Goal: Task Accomplishment & Management: Complete application form

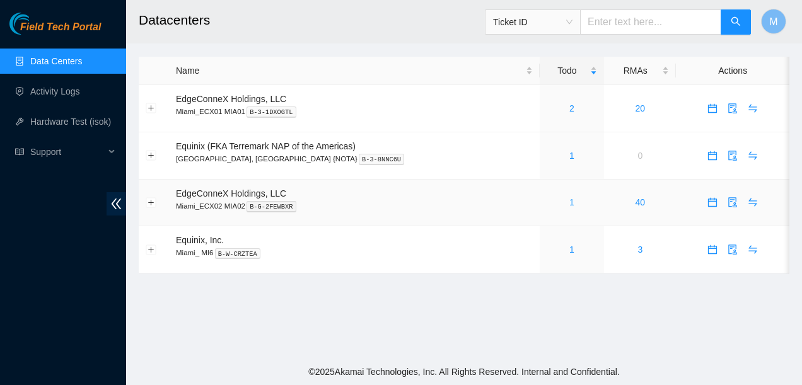
click at [569, 201] on link "1" at bounding box center [571, 202] width 5 height 10
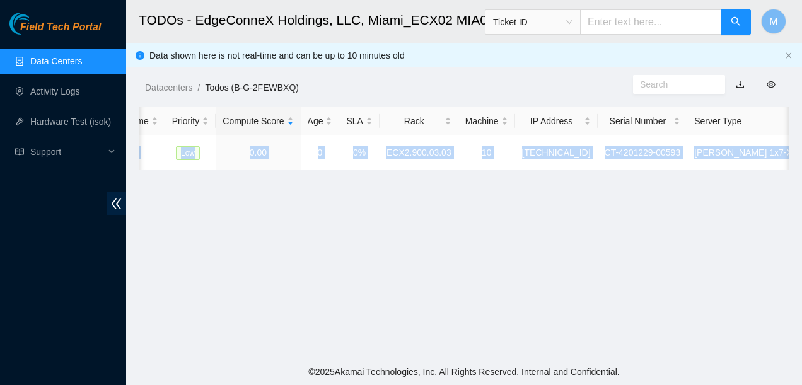
scroll to position [0, 386]
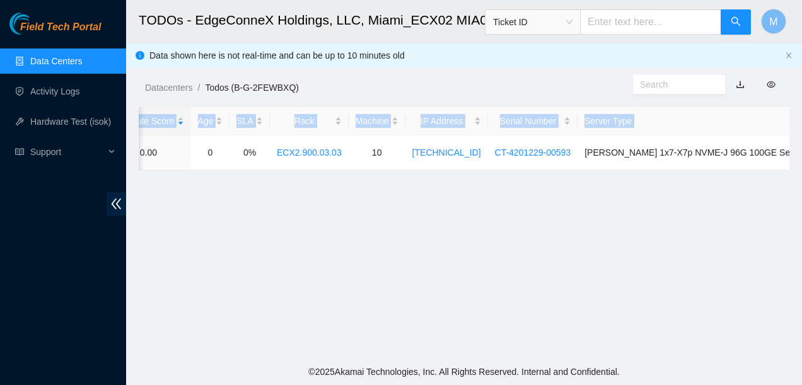
drag, startPoint x: 224, startPoint y: 158, endPoint x: 792, endPoint y: 154, distance: 567.4
click at [792, 154] on main "TODOs - EdgeConneX Holdings, LLC, Miami_ECX02 MIA02 Ticket ID M Data shown here…" at bounding box center [464, 179] width 676 height 359
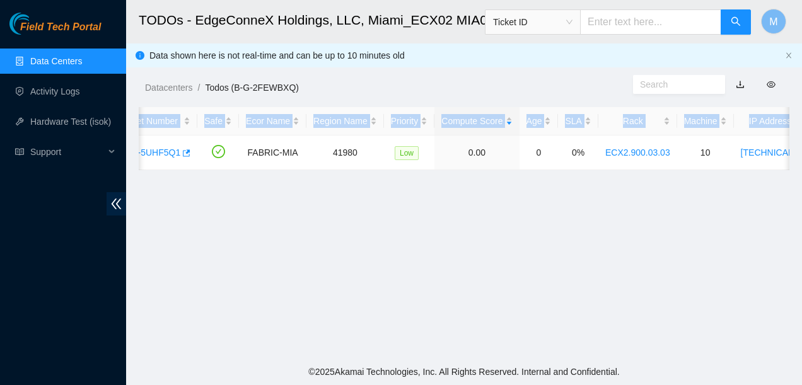
scroll to position [0, 0]
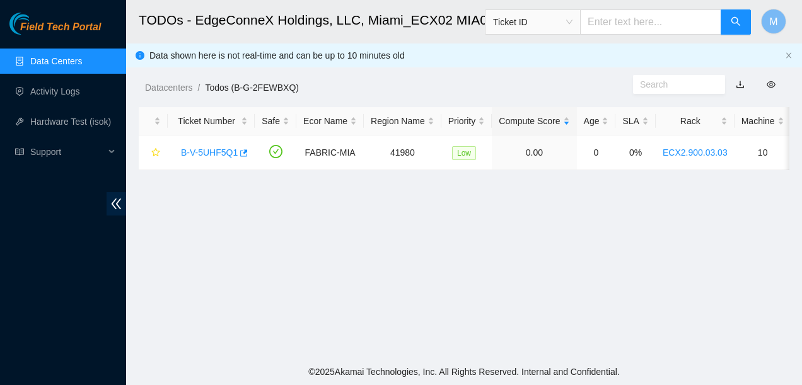
drag, startPoint x: 280, startPoint y: 253, endPoint x: 271, endPoint y: 228, distance: 26.7
click at [280, 253] on main "TODOs - EdgeConneX Holdings, LLC, Miami_ECX02 MIA02 Ticket ID M Data shown here…" at bounding box center [464, 179] width 676 height 359
click at [210, 152] on link "B-V-5UHF5Q1" at bounding box center [209, 153] width 57 height 10
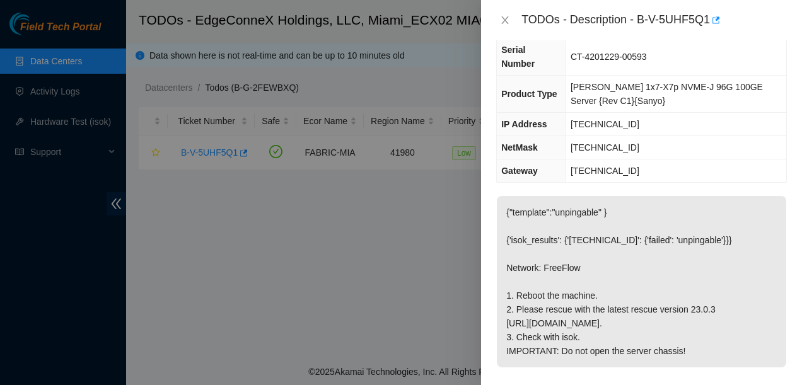
scroll to position [189, 0]
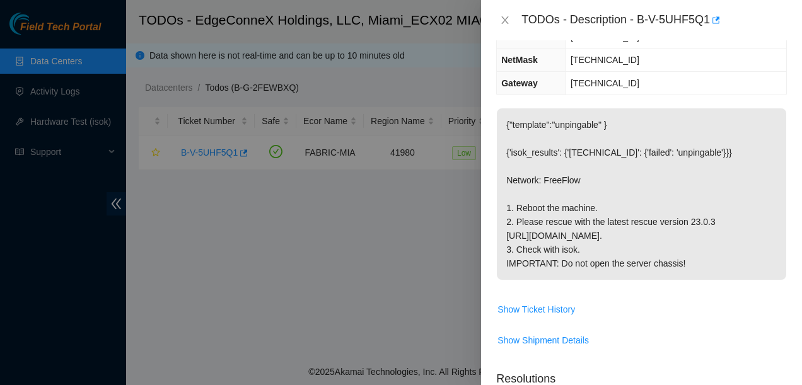
drag, startPoint x: 508, startPoint y: 190, endPoint x: 691, endPoint y: 248, distance: 192.6
click at [691, 248] on p "{"template":"unpingable" } {'isok_results': {'23.218.253.13': {'failed': 'unpin…" at bounding box center [641, 193] width 289 height 171
copy p "1. Reboot the machine. 2. Please rescue with the latest rescue version 23.0.3 h…"
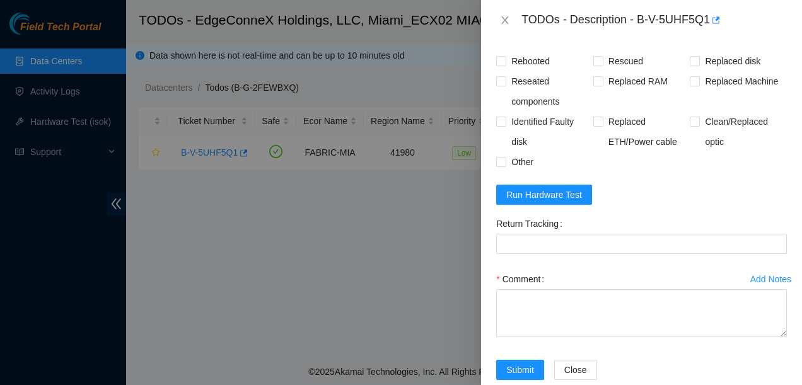
scroll to position [567, 0]
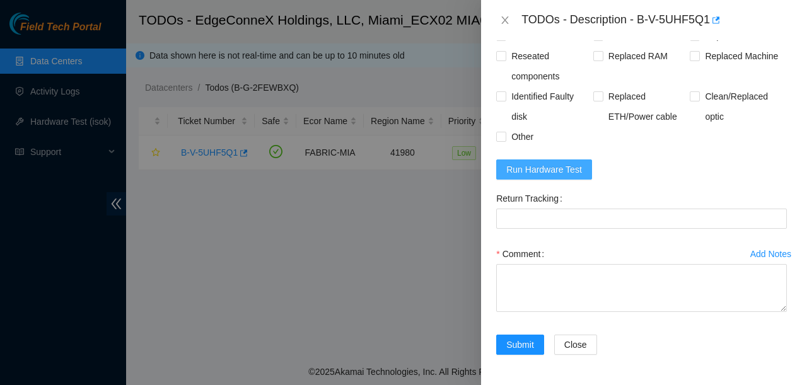
click at [535, 176] on span "Run Hardware Test" at bounding box center [544, 170] width 76 height 14
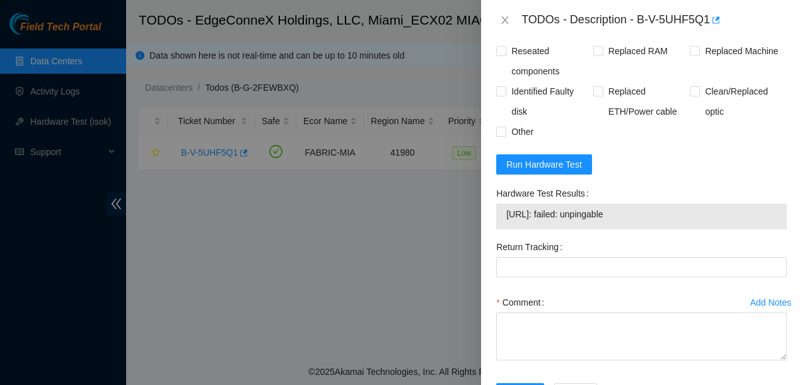
drag, startPoint x: 496, startPoint y: 203, endPoint x: 634, endPoint y: 226, distance: 140.7
click at [634, 226] on div "Hardware Test Results 23.218.253.13: failed: unpingable" at bounding box center [641, 210] width 301 height 54
copy div "Hardware Test Results 23.218.253.13: failed: unpingable"
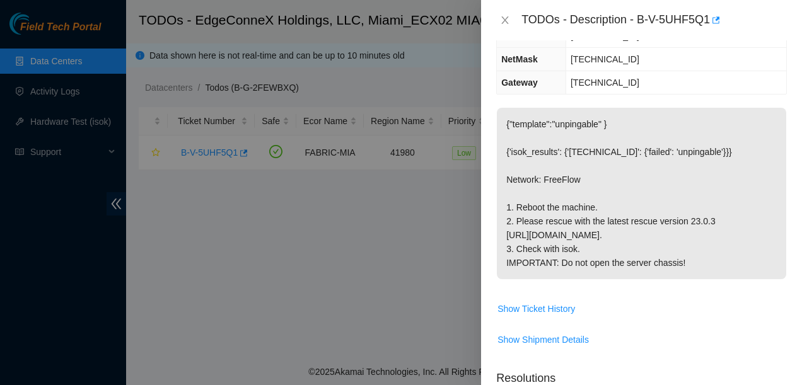
scroll to position [0, 0]
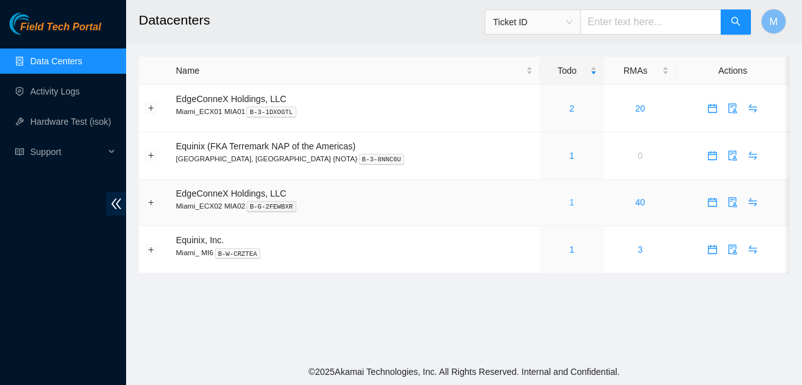
click at [569, 200] on link "1" at bounding box center [571, 202] width 5 height 10
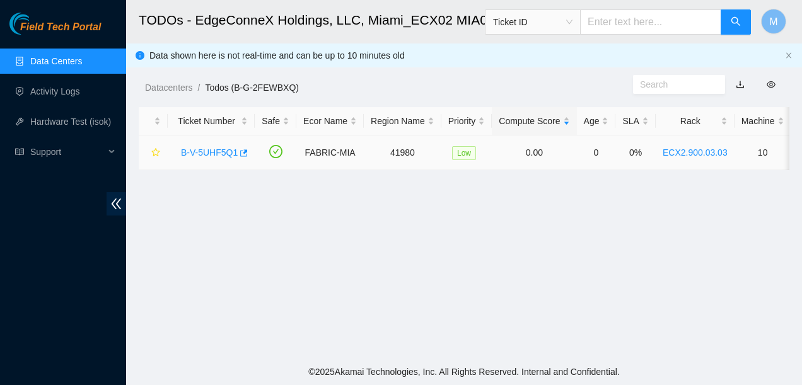
click at [207, 150] on link "B-V-5UHF5Q1" at bounding box center [209, 153] width 57 height 10
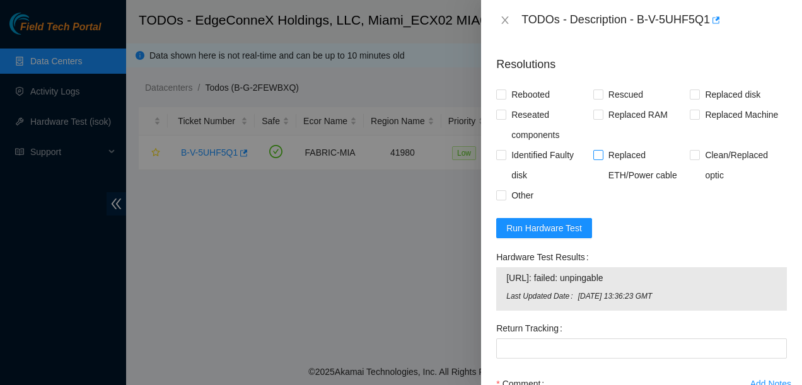
scroll to position [504, 0]
click at [545, 235] on span "Run Hardware Test" at bounding box center [544, 228] width 76 height 14
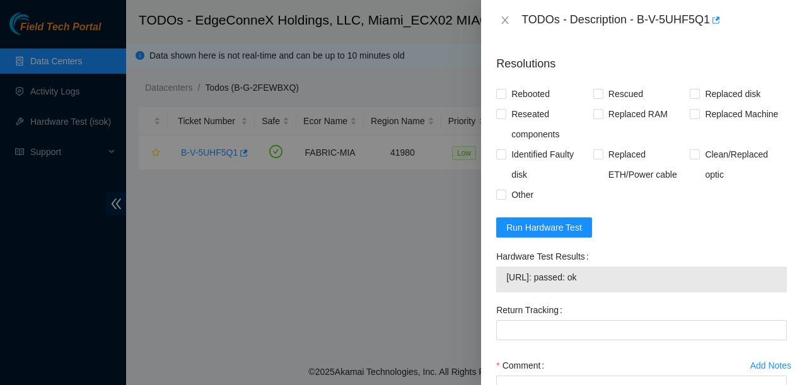
drag, startPoint x: 492, startPoint y: 269, endPoint x: 609, endPoint y: 295, distance: 120.2
click at [609, 295] on div "Hardware Test Results 23.218.253.13: passed: ok" at bounding box center [641, 274] width 301 height 54
copy div "Hardware Test Results 23.218.253.13: passed: ok"
click at [502, 98] on input "Rebooted" at bounding box center [500, 93] width 9 height 9
checkbox input "true"
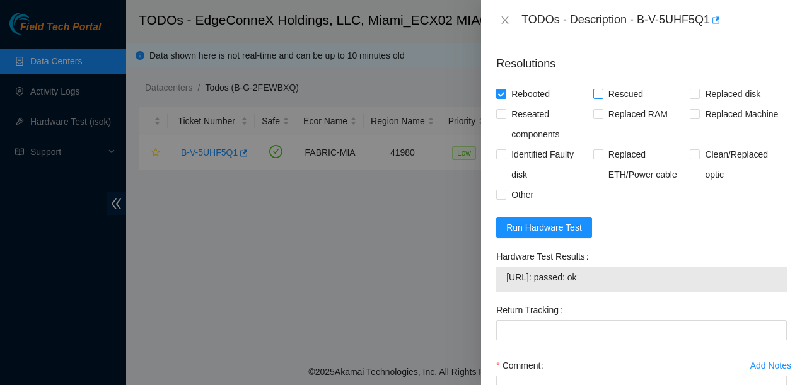
click at [597, 98] on input "Rescued" at bounding box center [597, 93] width 9 height 9
checkbox input "true"
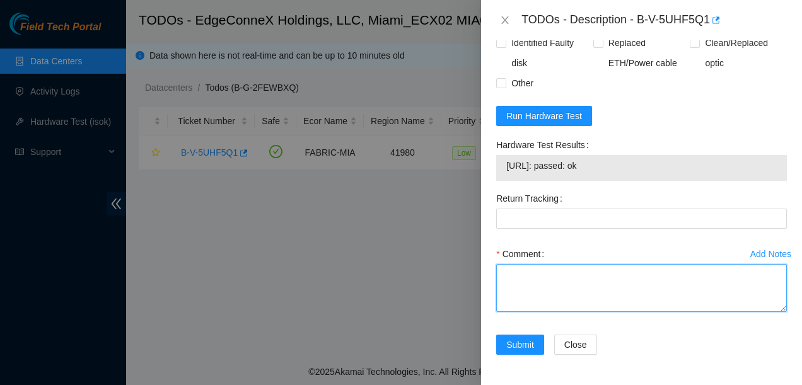
click at [505, 271] on textarea "Comment" at bounding box center [641, 288] width 291 height 48
paste textarea "Rack No: ECX2.900.03.03 Machine No: 10 IP: 23.218.253.13 Serial No: CT-4201229-…"
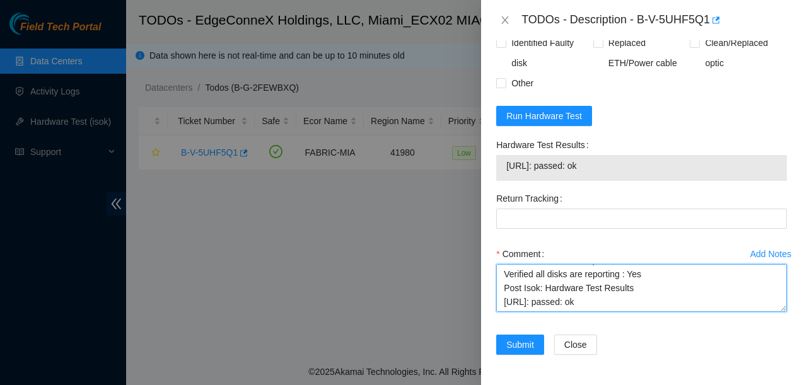
scroll to position [277, 0]
type textarea "Rack No: ECX2.900.03.03 Machine No: 10 IP: 23.218.253.13 Serial No: CT-4201229-…"
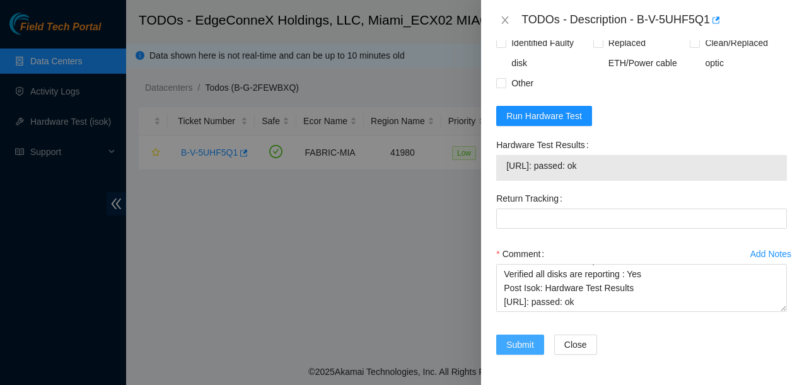
click at [525, 344] on span "Submit" at bounding box center [520, 345] width 28 height 14
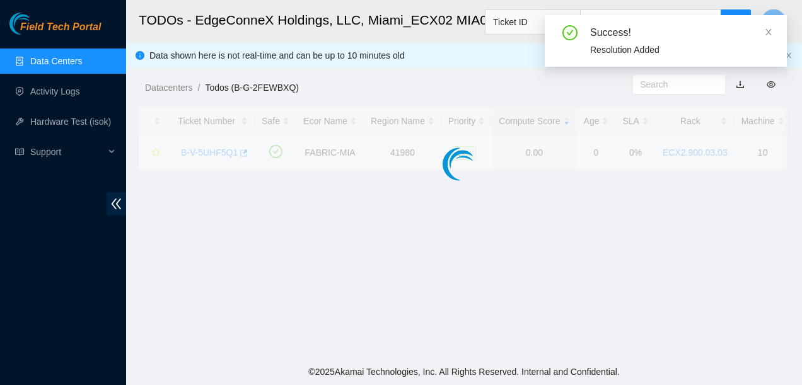
scroll to position [398, 0]
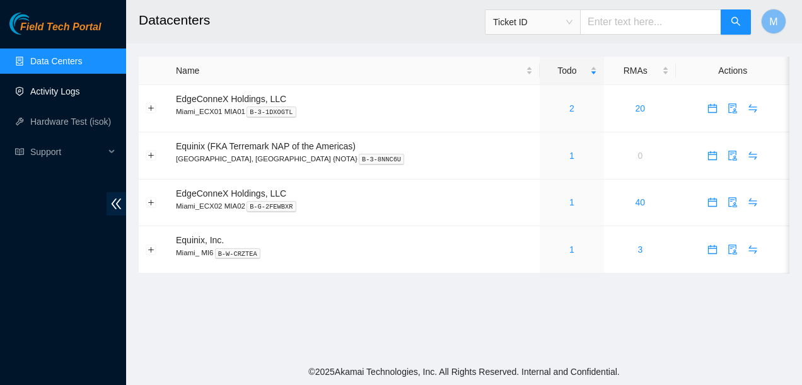
click at [53, 92] on link "Activity Logs" at bounding box center [55, 91] width 50 height 10
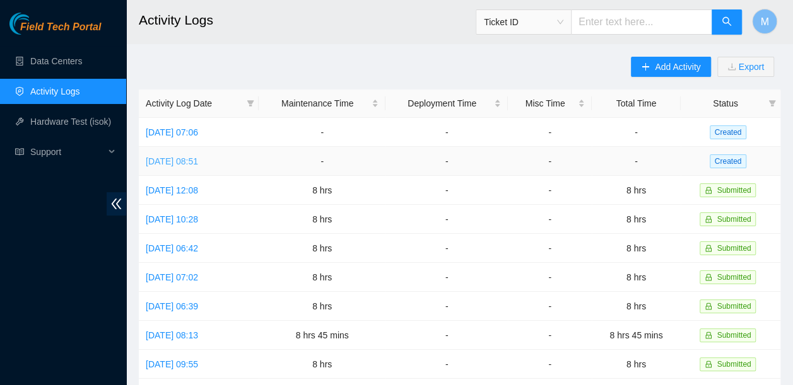
click at [198, 159] on link "Mon, 18 Aug 2025 08:51" at bounding box center [172, 161] width 52 height 10
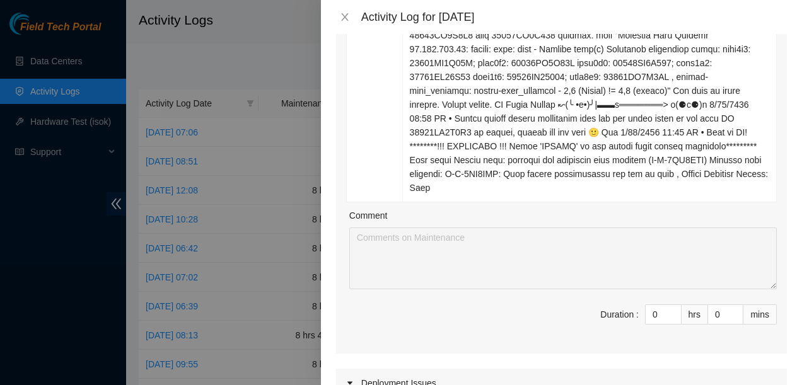
scroll to position [1135, 0]
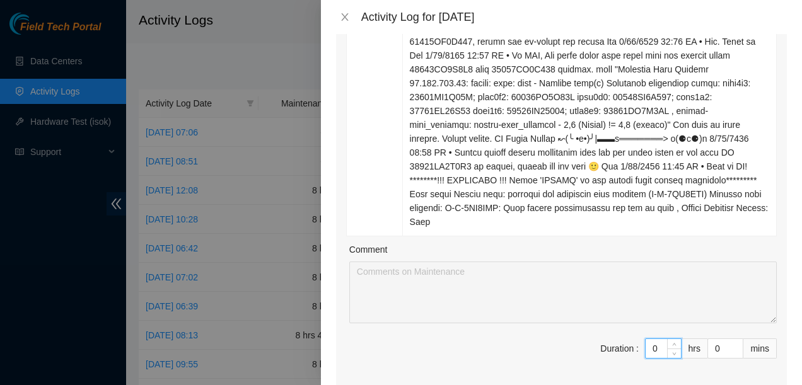
drag, startPoint x: 652, startPoint y: 282, endPoint x: 638, endPoint y: 281, distance: 13.9
click at [646, 339] on input "0" at bounding box center [663, 348] width 35 height 19
type input "8"
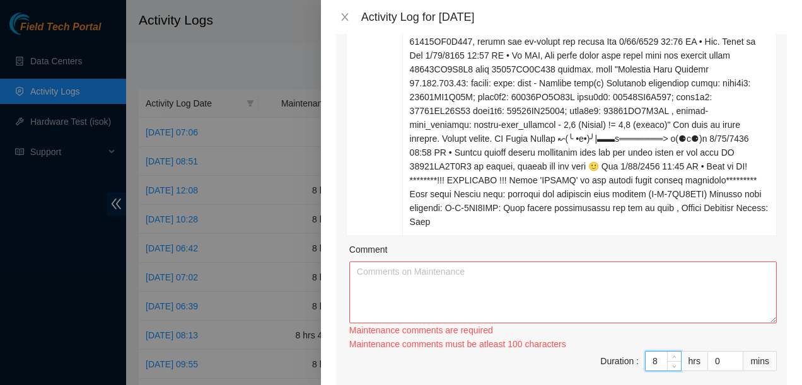
type input "8"
click at [439, 262] on textarea "Comment" at bounding box center [562, 293] width 427 height 62
paste textarea "ECX2- Maintenance Contacted STS on three tickets that are 24 days old: B-V-5PXI…"
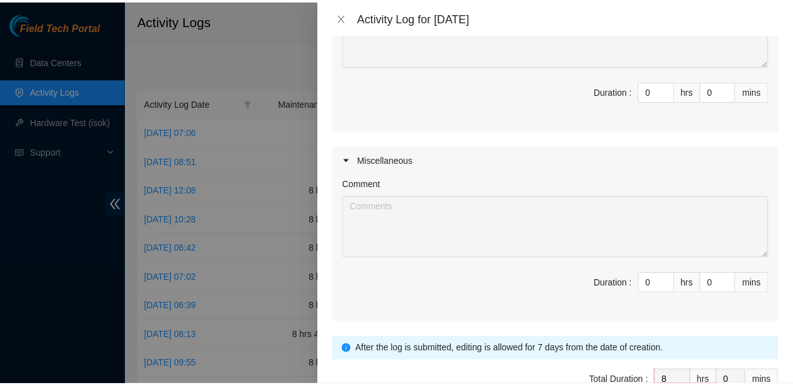
scroll to position [1585, 0]
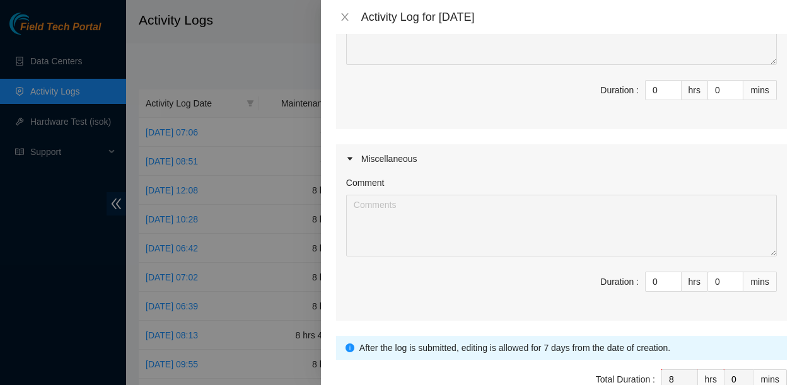
type textarea "ECX2- Maintenance Contacted STS on three tickets that are 24 days old: B-V-5PXI…"
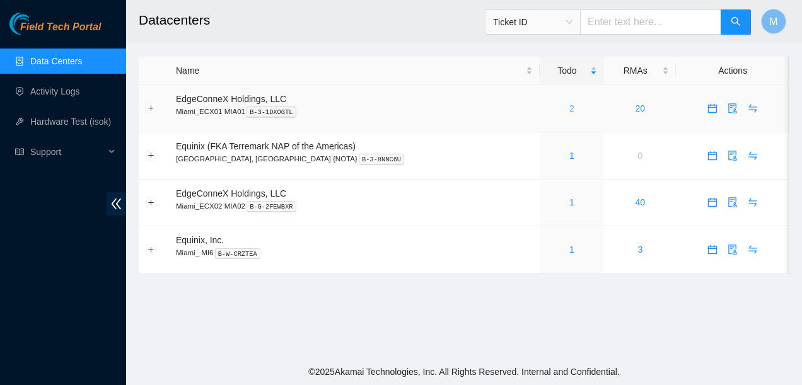
click at [569, 110] on link "2" at bounding box center [571, 108] width 5 height 10
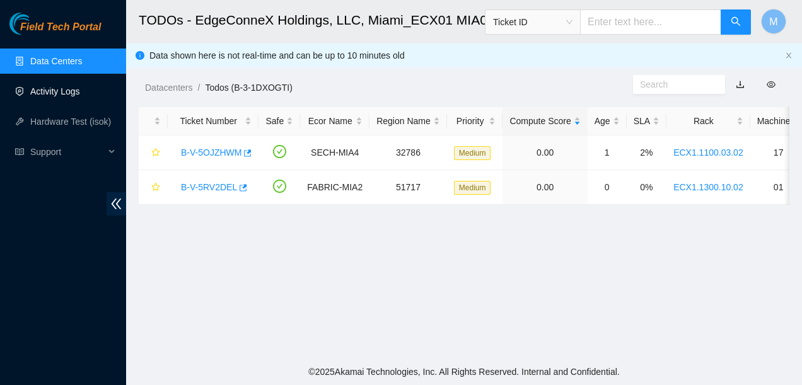
click at [59, 91] on link "Activity Logs" at bounding box center [55, 91] width 50 height 10
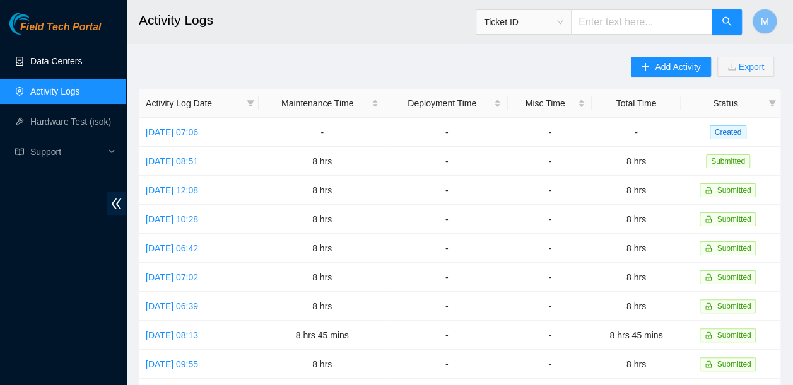
click at [64, 57] on link "Data Centers" at bounding box center [56, 61] width 52 height 10
